Goal: Consume media (video, audio): Consume media (video, audio)

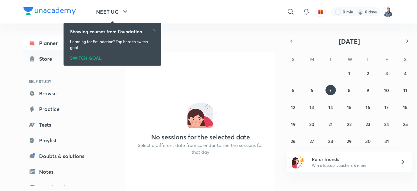
click at [390, 13] on img at bounding box center [388, 11] width 11 height 11
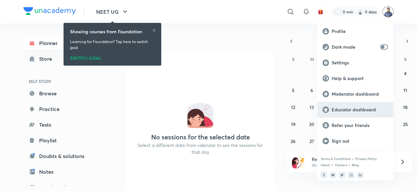
click at [356, 108] on p "Educator dashboard" at bounding box center [360, 110] width 56 height 6
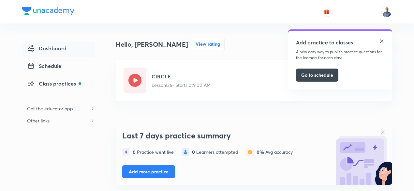
click at [381, 39] on img at bounding box center [381, 40] width 5 height 5
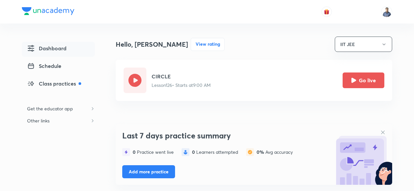
click at [362, 79] on button "Go live" at bounding box center [364, 80] width 42 height 16
